Goal: Navigation & Orientation: Find specific page/section

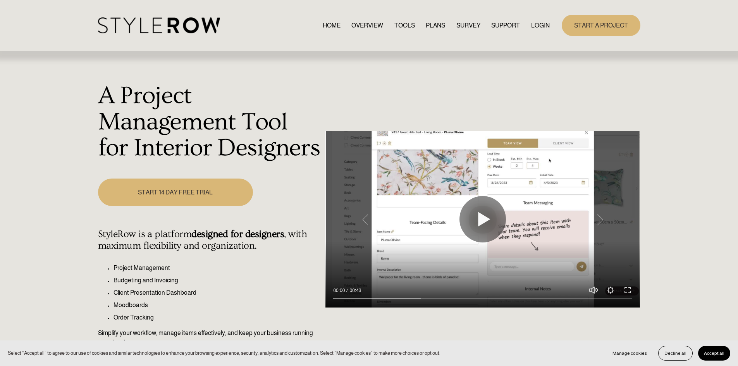
click at [535, 28] on link "LOGIN" at bounding box center [540, 25] width 19 height 10
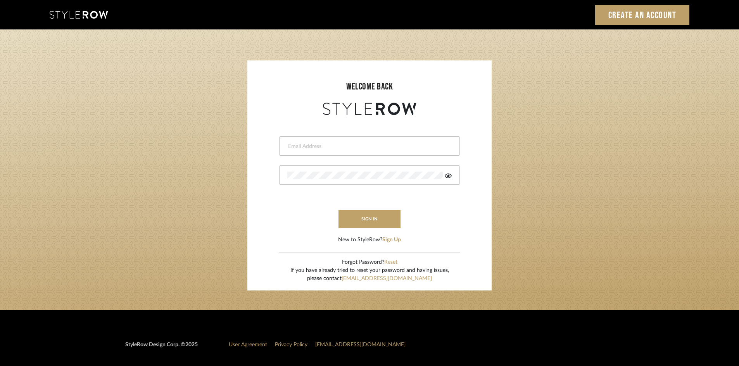
click at [299, 149] on input "email" at bounding box center [368, 147] width 162 height 8
type input "[PERSON_NAME][EMAIL_ADDRESS][DOMAIN_NAME]"
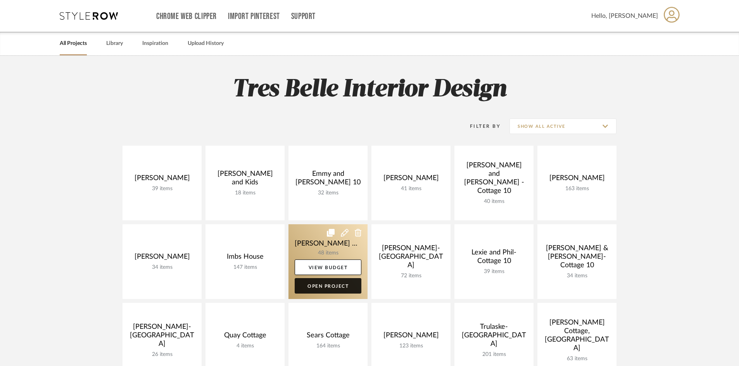
click at [342, 290] on link "Open Project" at bounding box center [328, 286] width 67 height 16
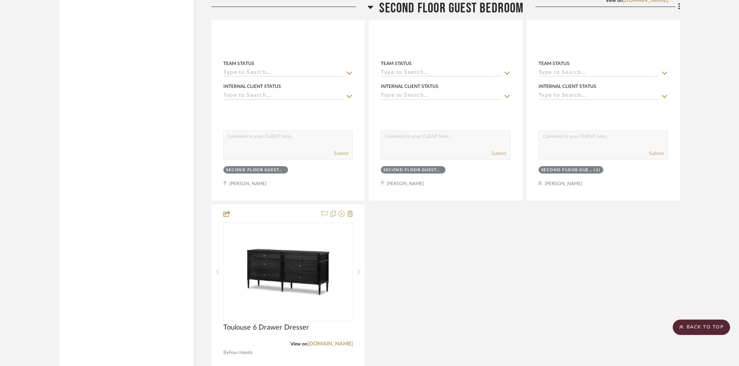
scroll to position [5155, 0]
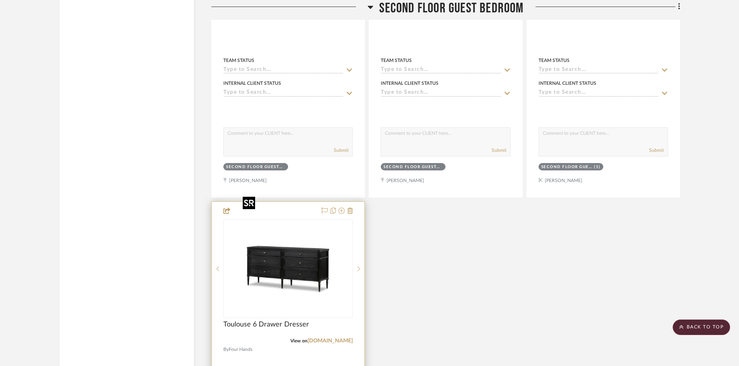
click at [316, 249] on img "0" at bounding box center [288, 269] width 97 height 97
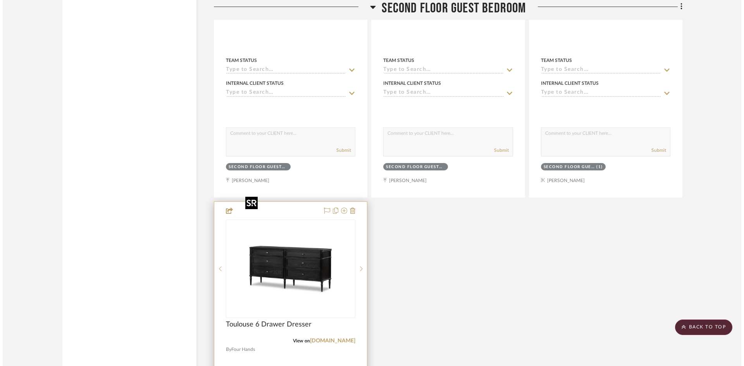
scroll to position [0, 0]
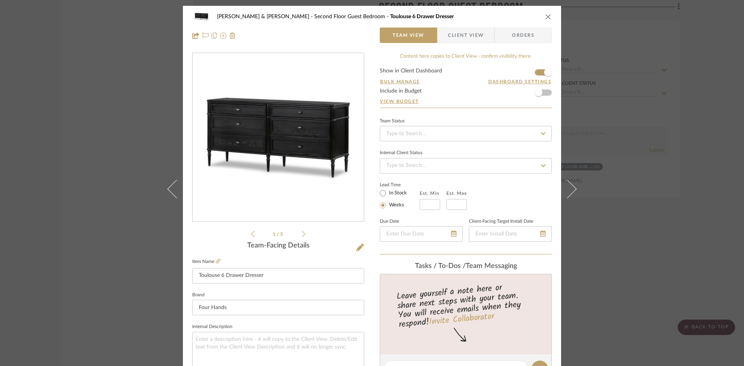
click at [546, 18] on icon "close" at bounding box center [548, 17] width 6 height 6
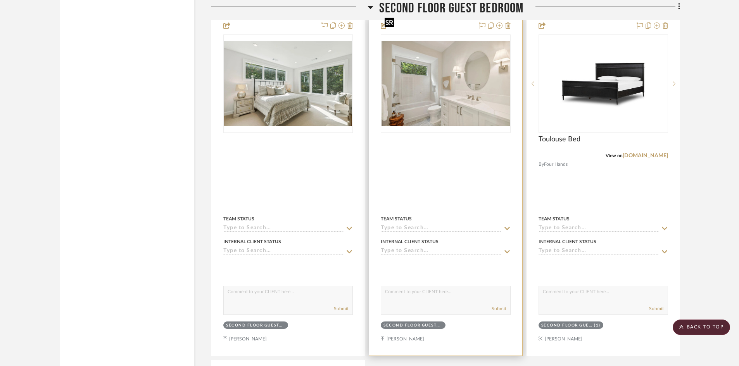
scroll to position [5078, 0]
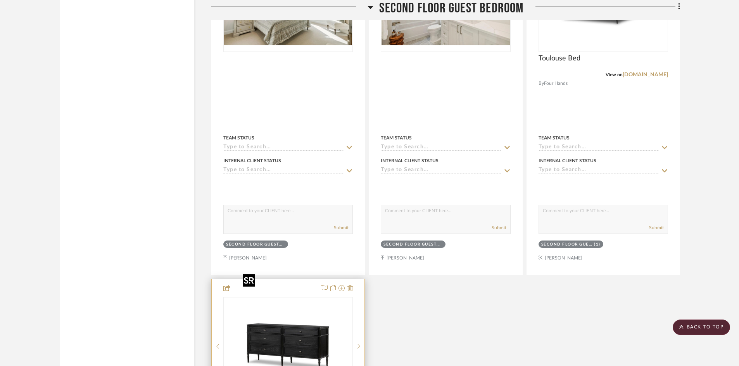
click at [321, 301] on img "0" at bounding box center [288, 346] width 97 height 97
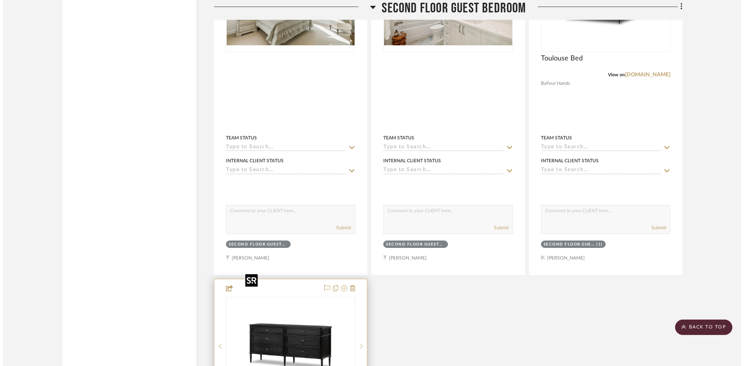
scroll to position [0, 0]
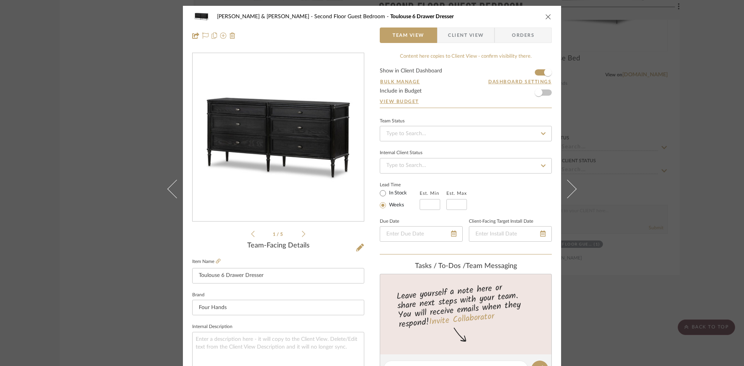
click at [312, 149] on img "0" at bounding box center [278, 137] width 168 height 168
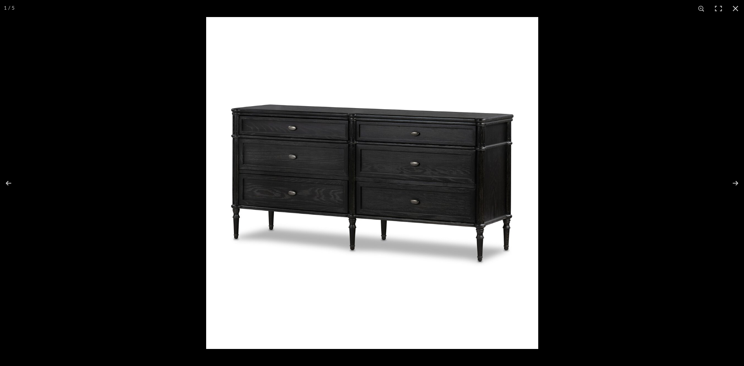
click at [241, 196] on img at bounding box center [372, 183] width 332 height 332
